Goal: Entertainment & Leisure: Consume media (video, audio)

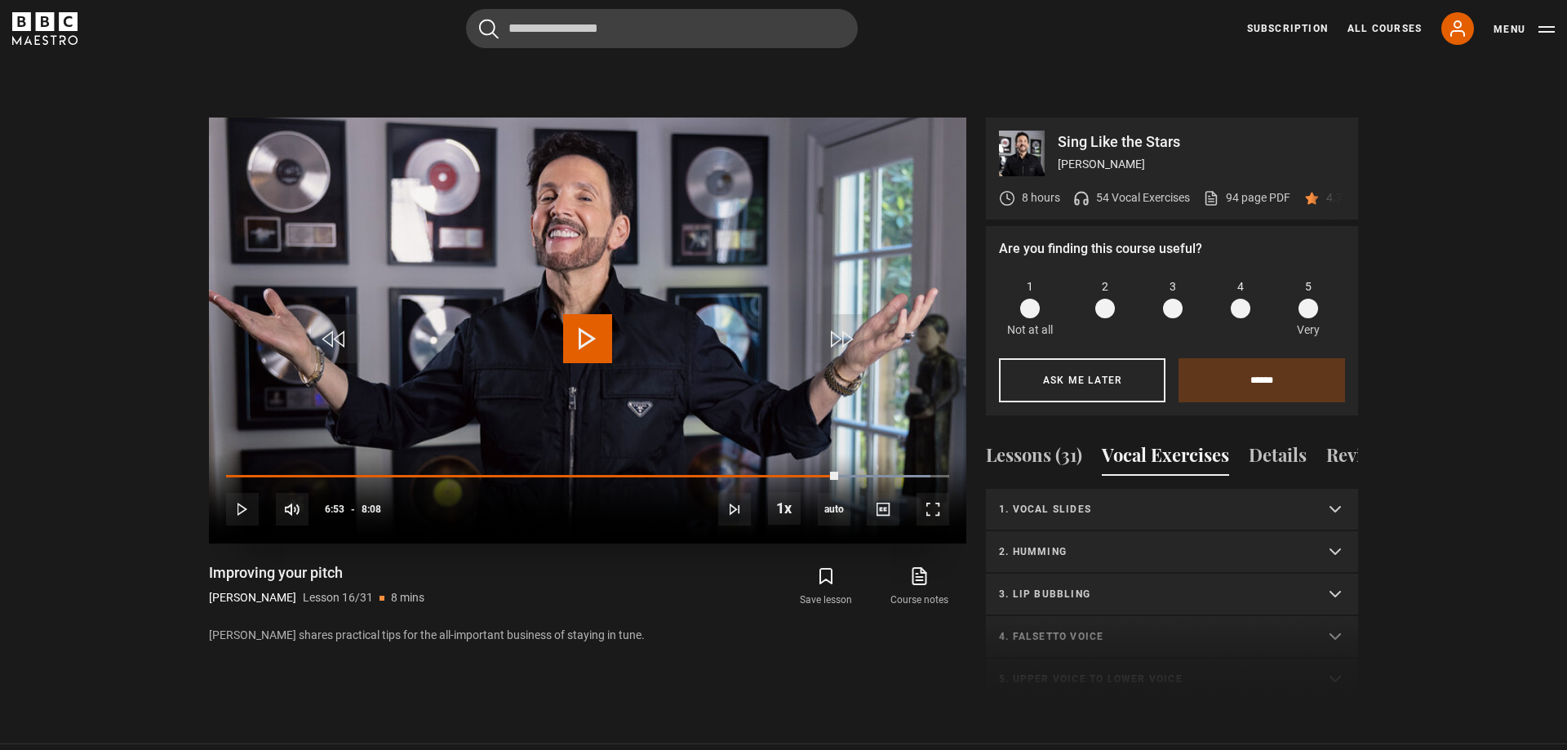
scroll to position [170, 0]
click at [583, 329] on span "Video Player" at bounding box center [587, 338] width 49 height 49
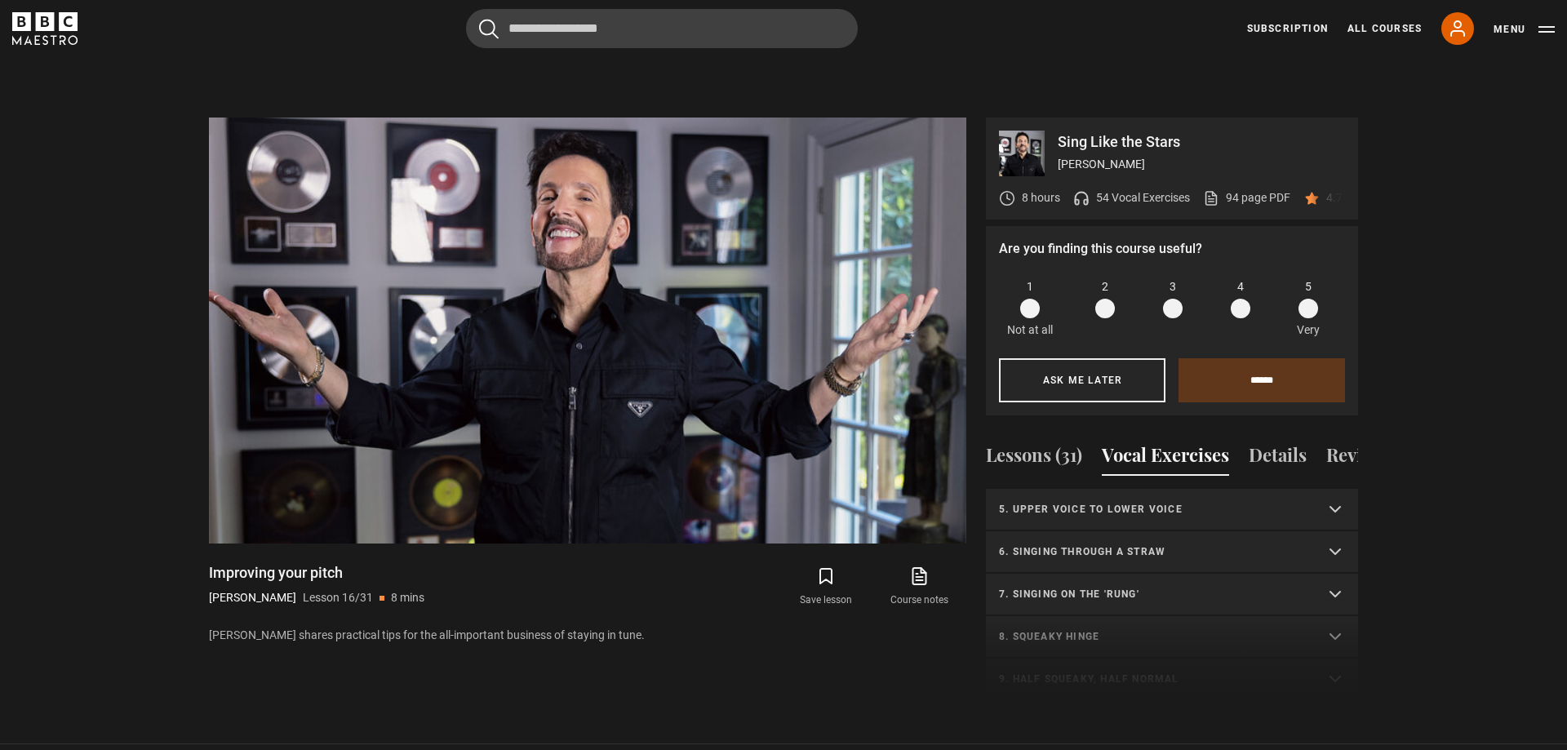
click at [1129, 587] on p "7. Singing on the 'rung'" at bounding box center [1152, 594] width 307 height 15
click at [1134, 544] on p "6. Singing through a straw" at bounding box center [1152, 551] width 307 height 15
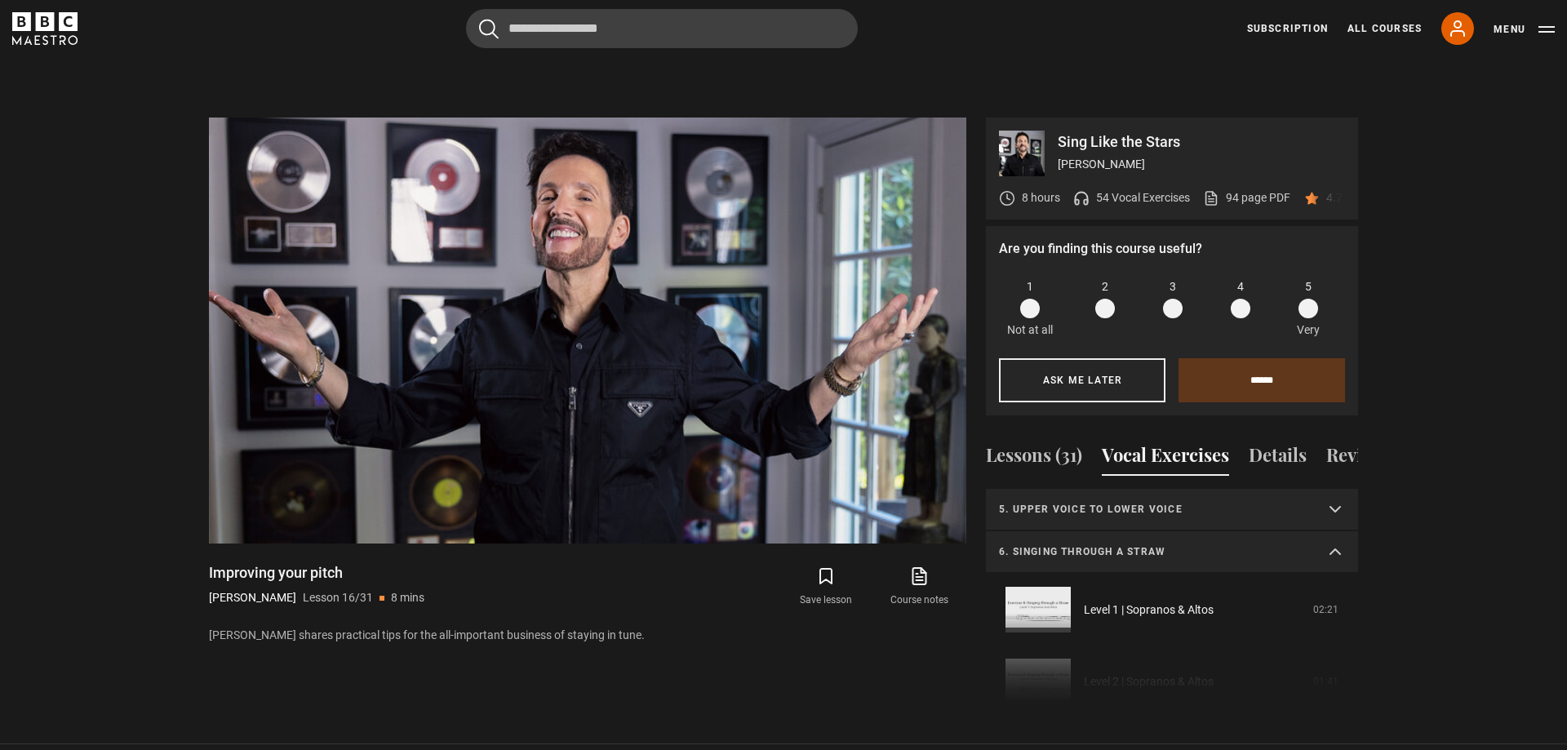
click at [1134, 544] on p "6. Singing through a straw" at bounding box center [1152, 551] width 307 height 15
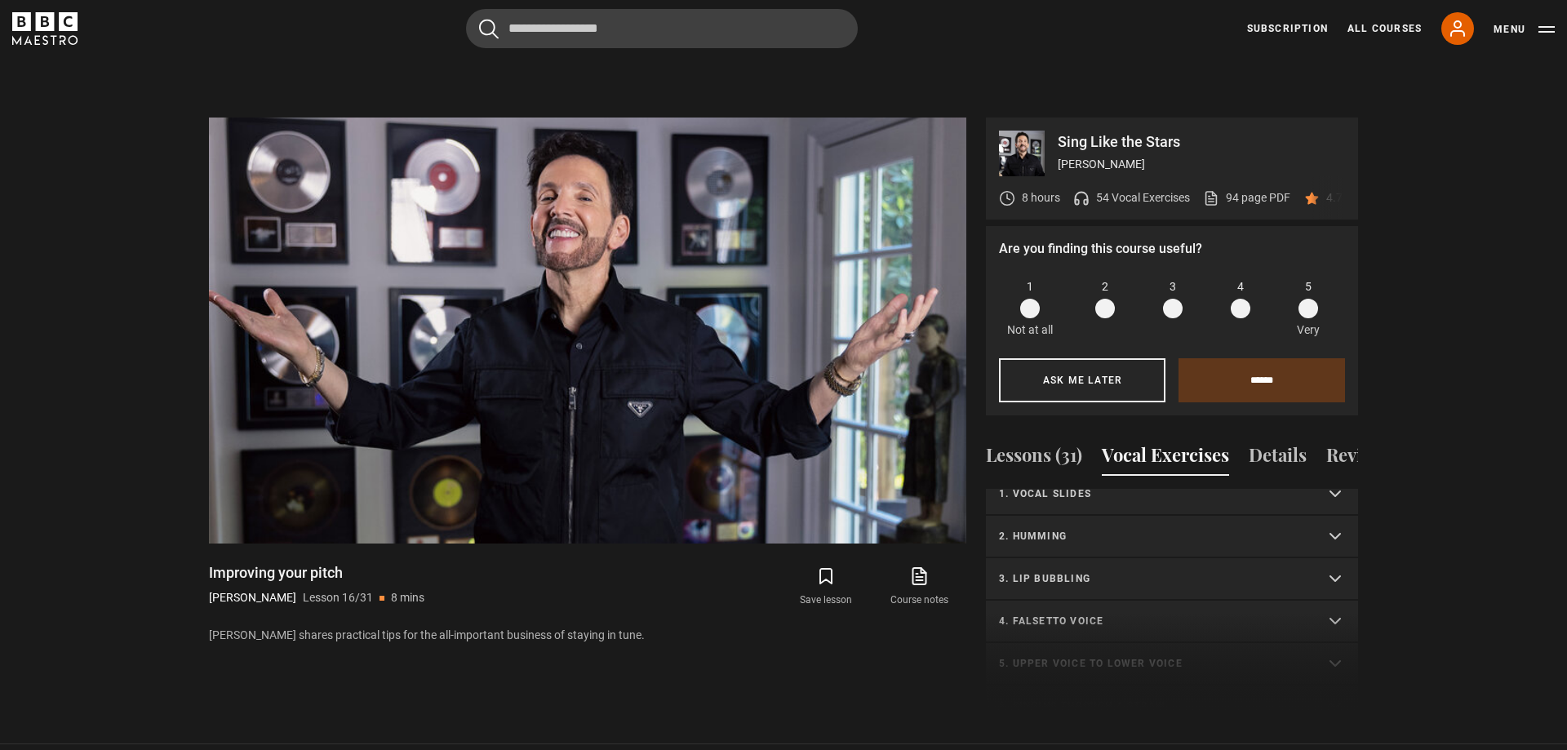
scroll to position [0, 0]
click at [1067, 502] on p "1. Vocal slides" at bounding box center [1152, 509] width 307 height 15
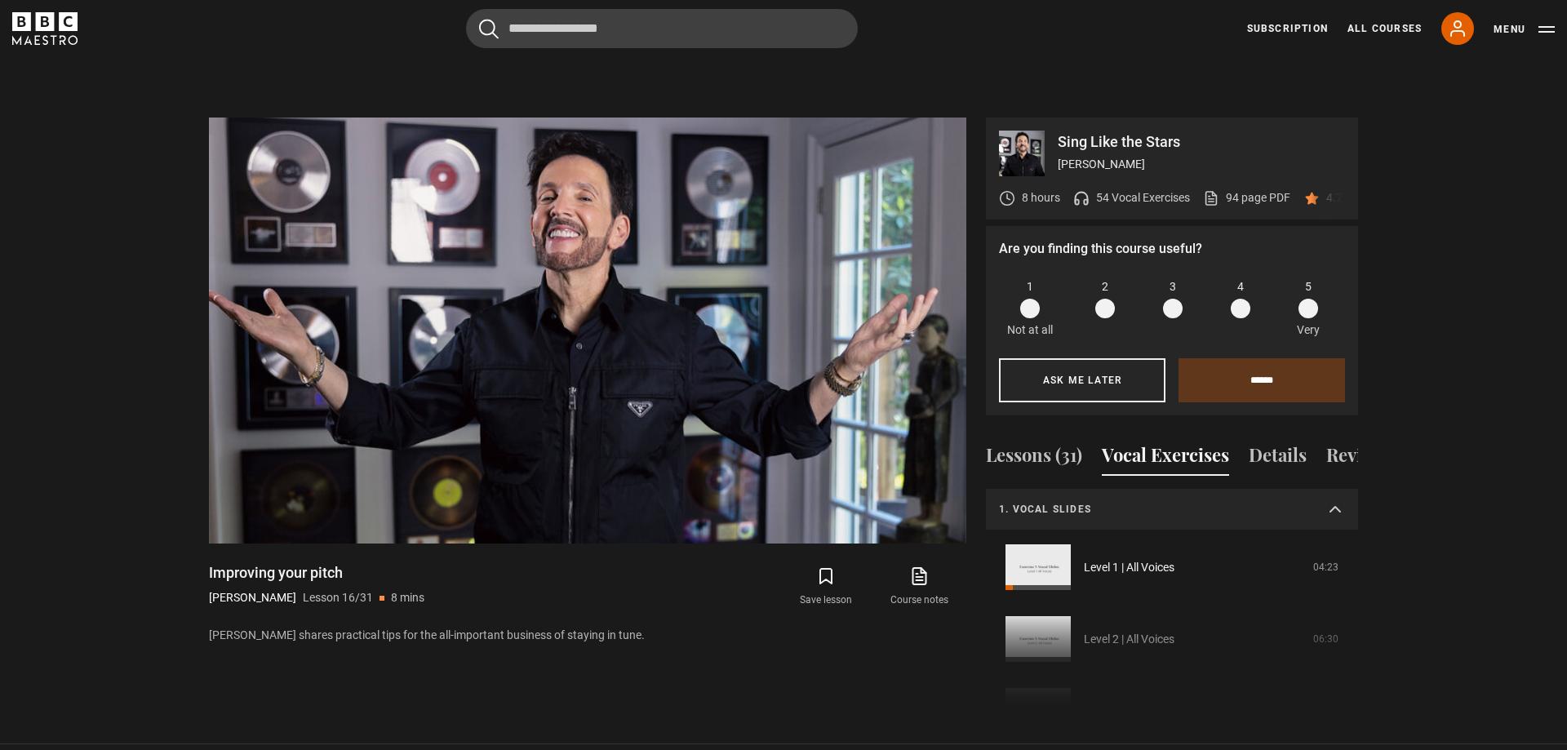
click at [1138, 502] on p "1. Vocal slides" at bounding box center [1152, 509] width 307 height 15
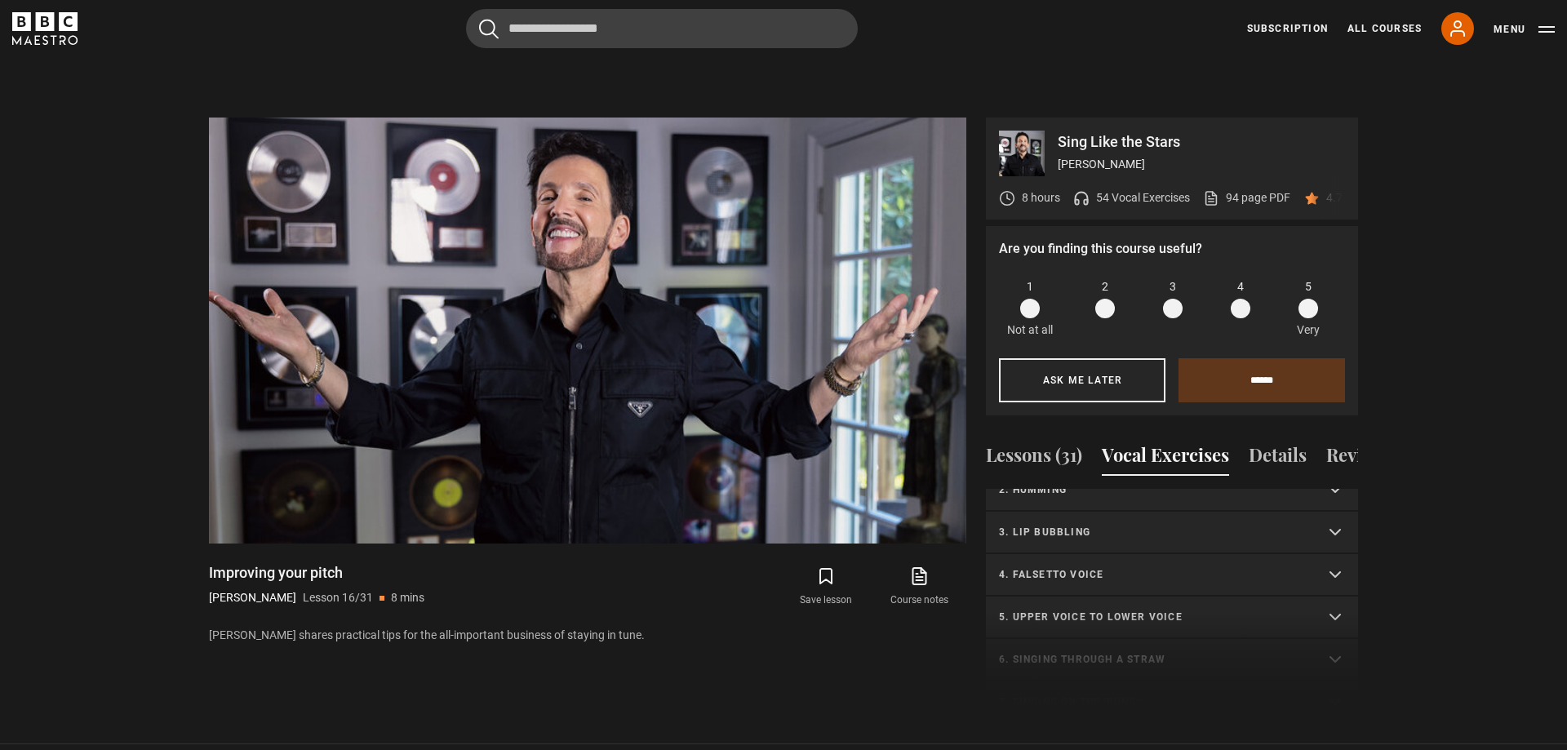
scroll to position [93, 0]
click at [1133, 579] on p "5. Upper voice to lower voice" at bounding box center [1152, 586] width 307 height 15
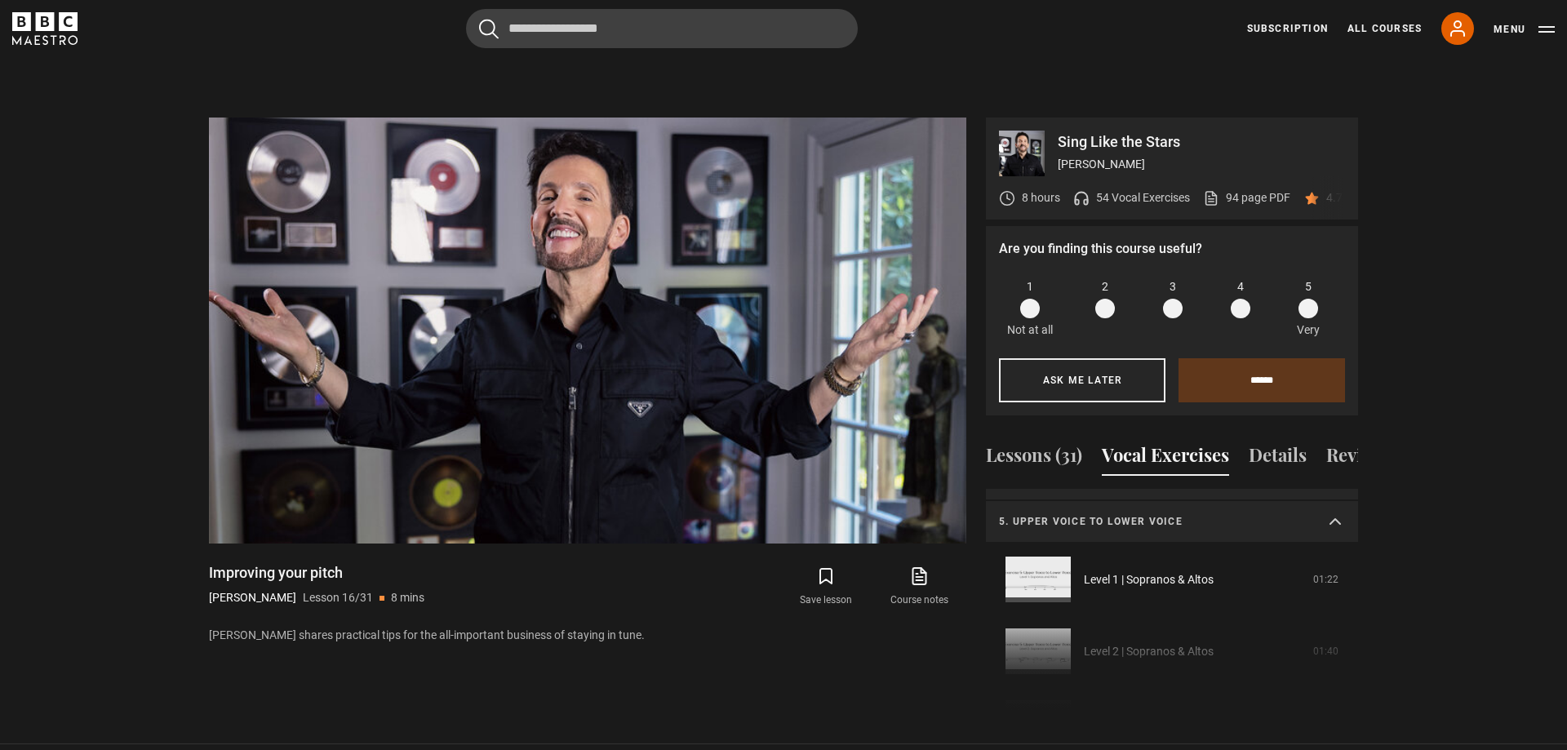
scroll to position [186, 0]
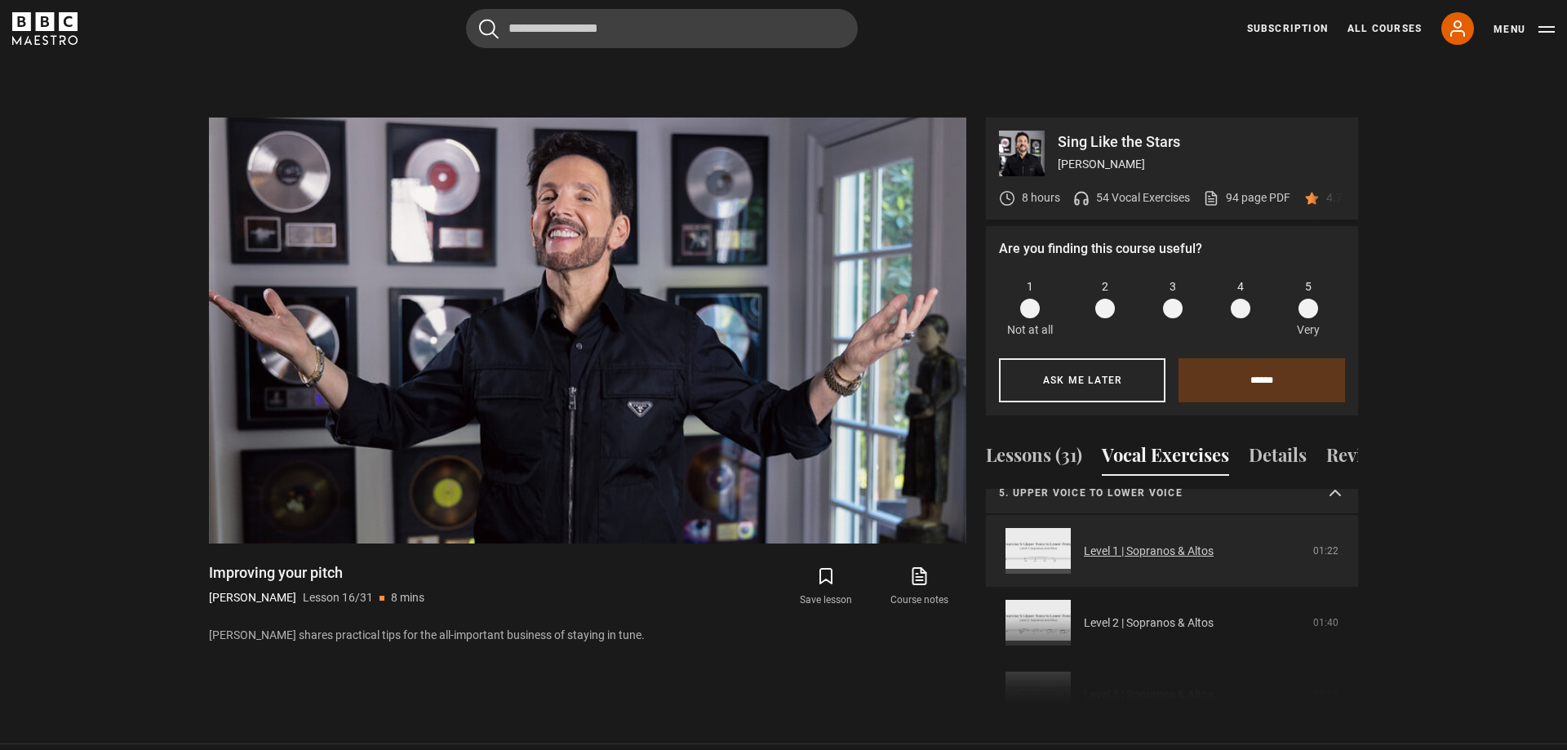
click at [1163, 543] on link "Level 1 | Sopranos & Altos" at bounding box center [1149, 551] width 130 height 17
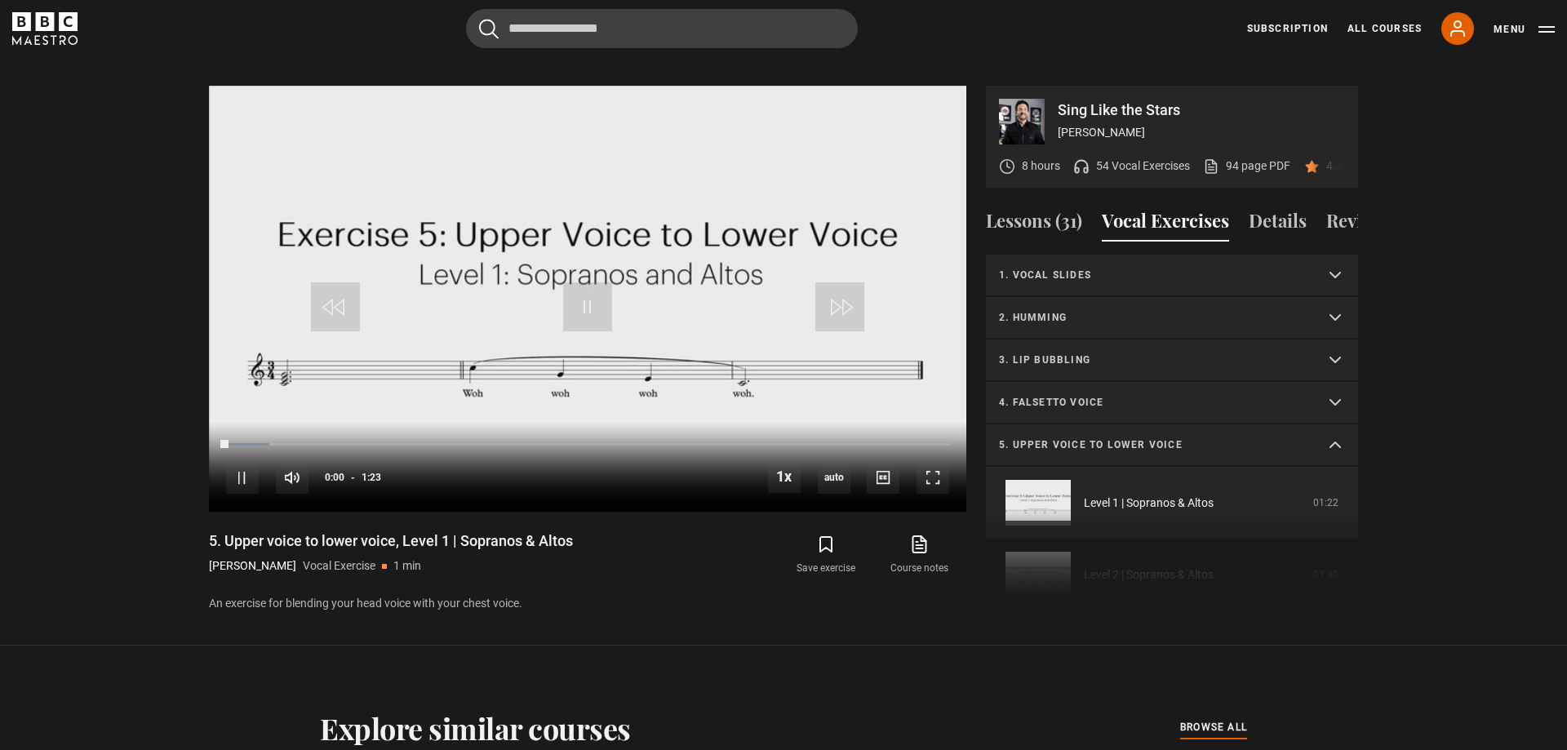
scroll to position [140, 0]
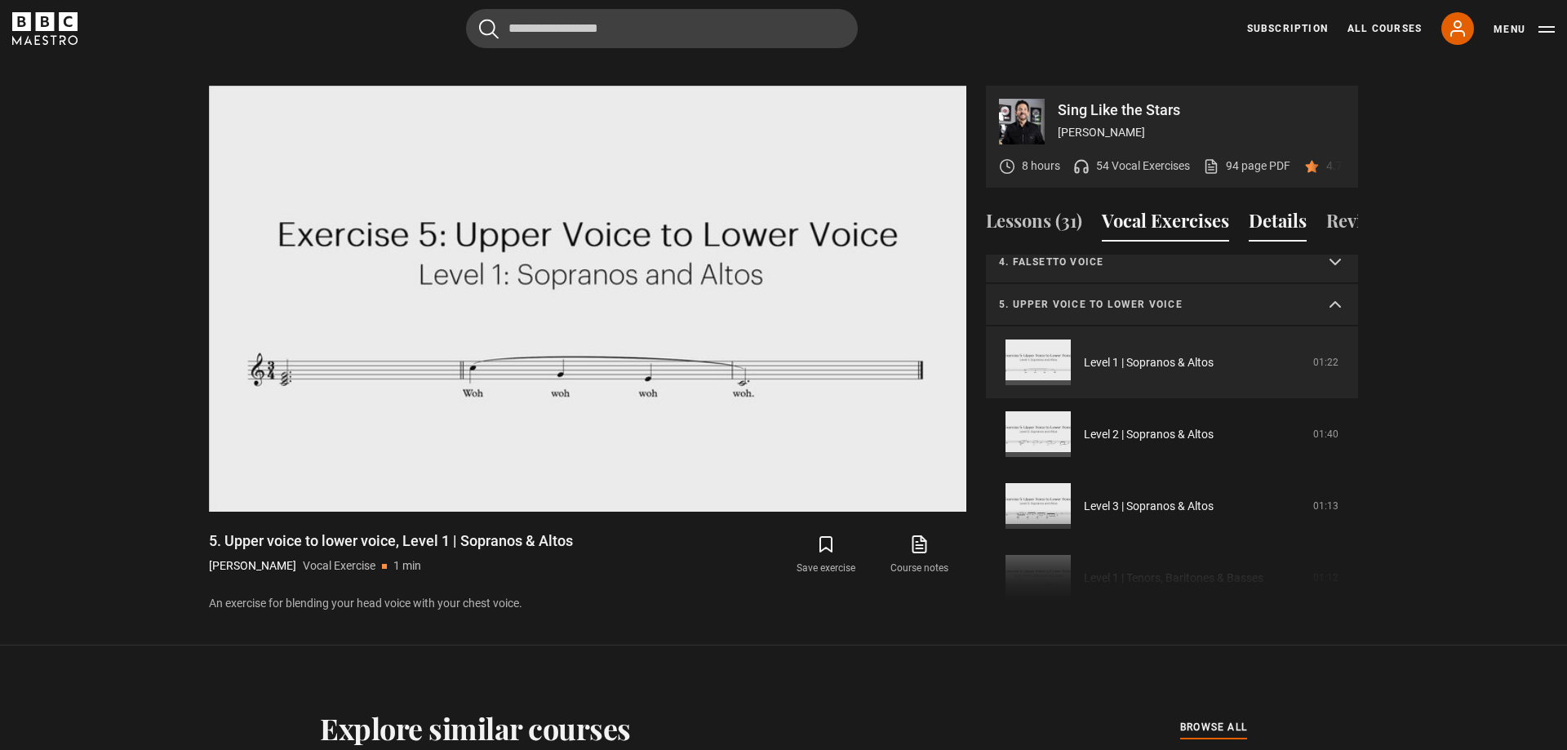
click at [1284, 207] on button "Details" at bounding box center [1278, 224] width 58 height 34
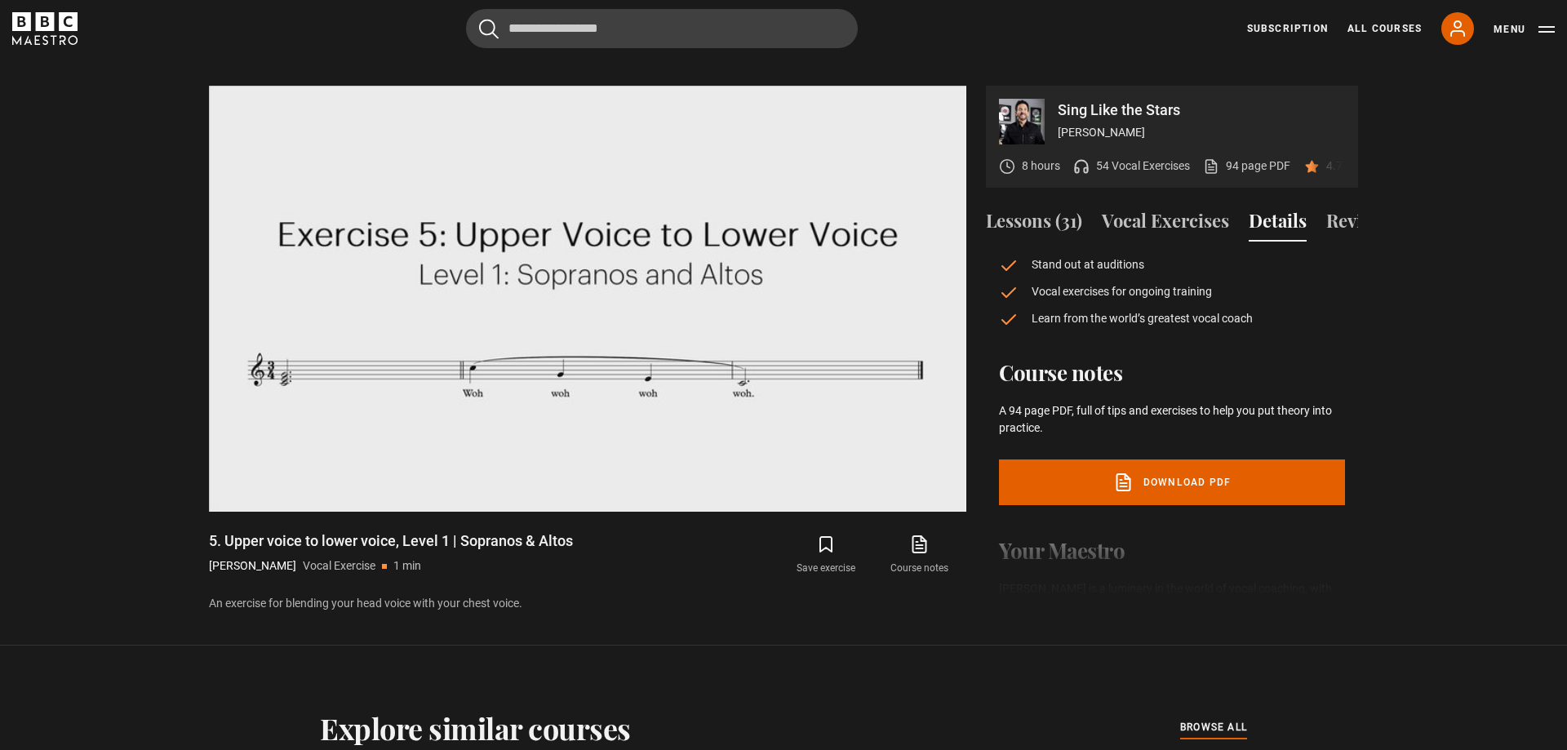
scroll to position [279, 0]
